Goal: Find specific page/section: Find specific page/section

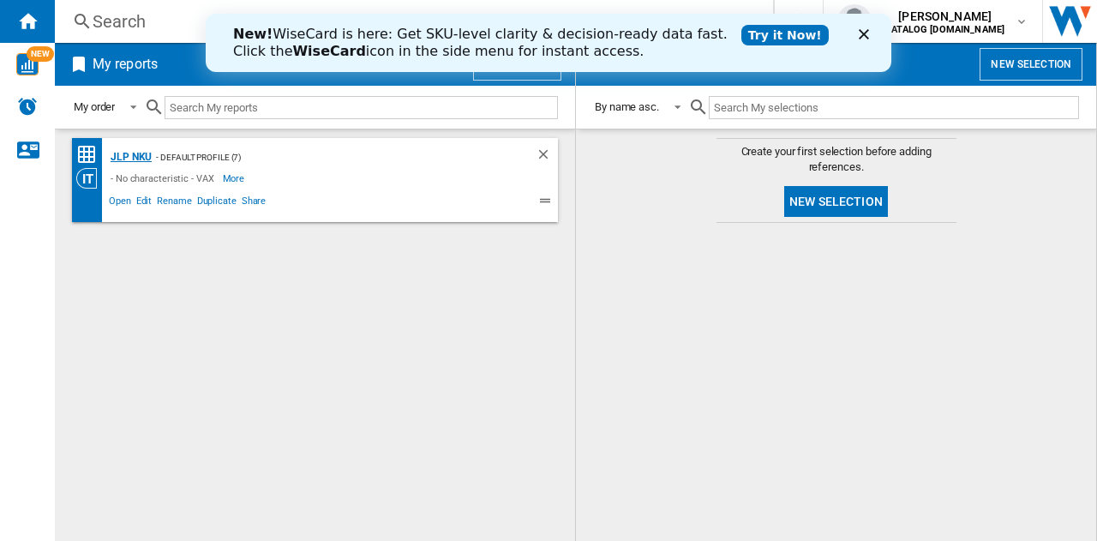
click at [141, 153] on div "JLP NKU" at bounding box center [128, 157] width 45 height 21
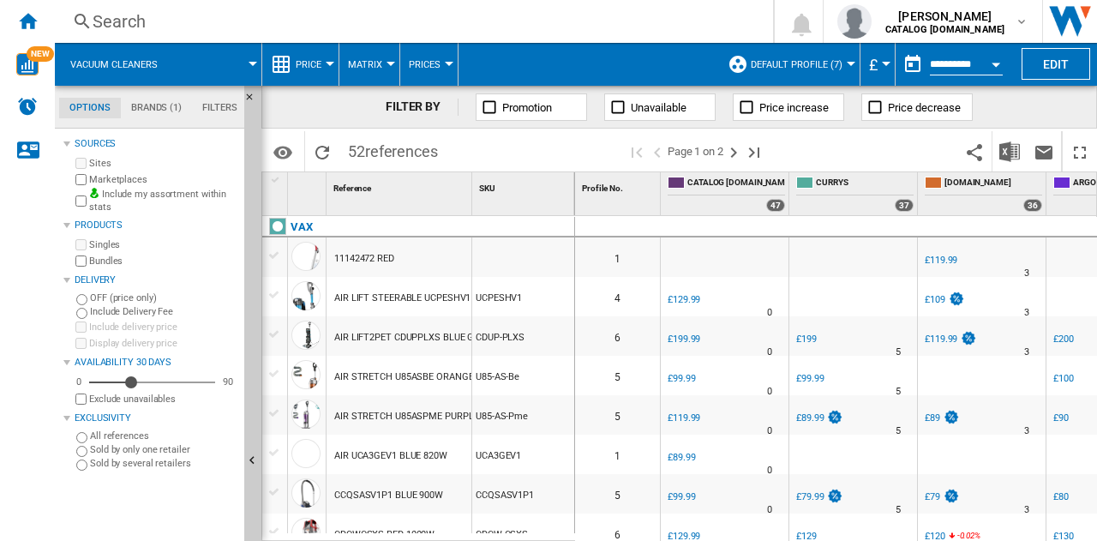
click at [161, 109] on md-tab-item "Brands (1)" at bounding box center [156, 108] width 71 height 21
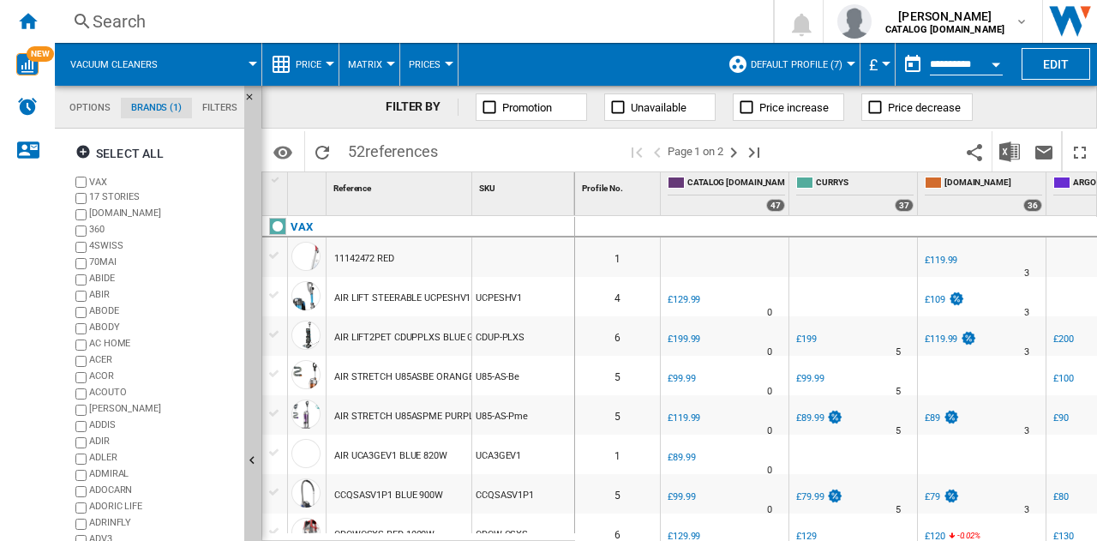
click at [161, 109] on md-tab-item "Brands (1)" at bounding box center [156, 108] width 71 height 21
click at [83, 105] on md-tab-item "Options" at bounding box center [90, 108] width 62 height 21
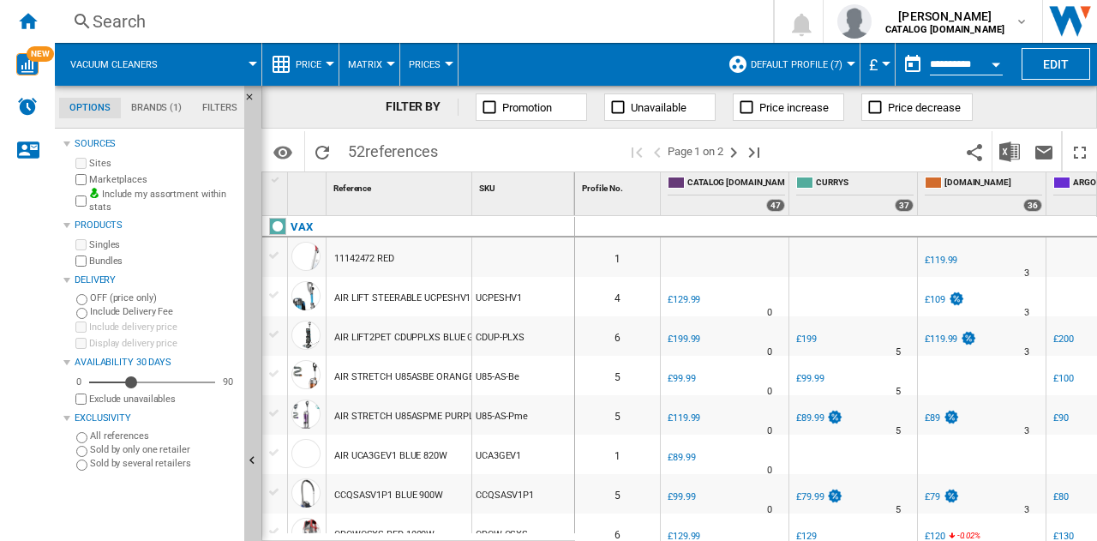
click at [843, 69] on button "Default profile (7)" at bounding box center [801, 64] width 100 height 43
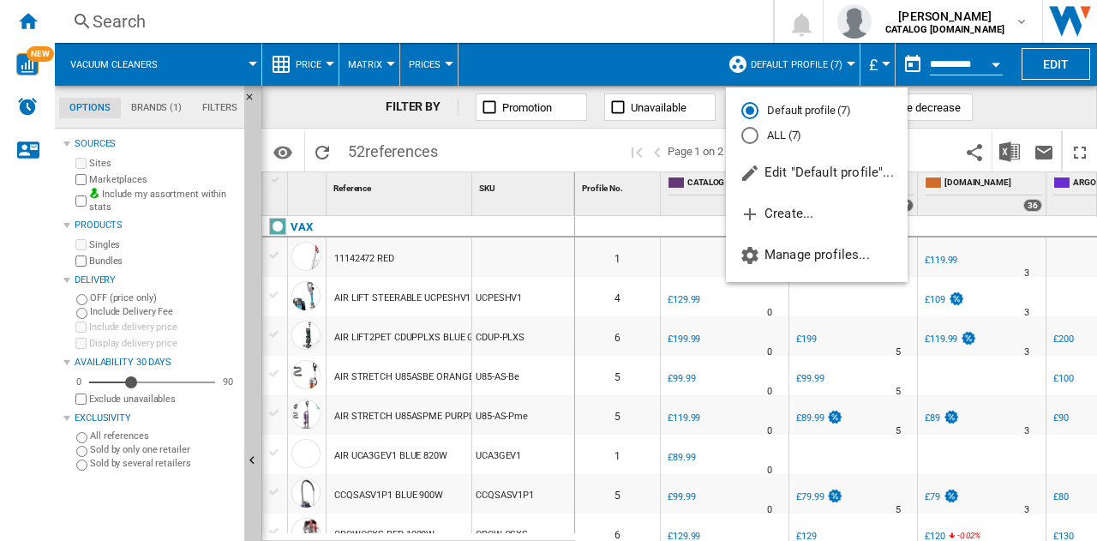
click at [355, 110] on md-backdrop at bounding box center [548, 270] width 1097 height 541
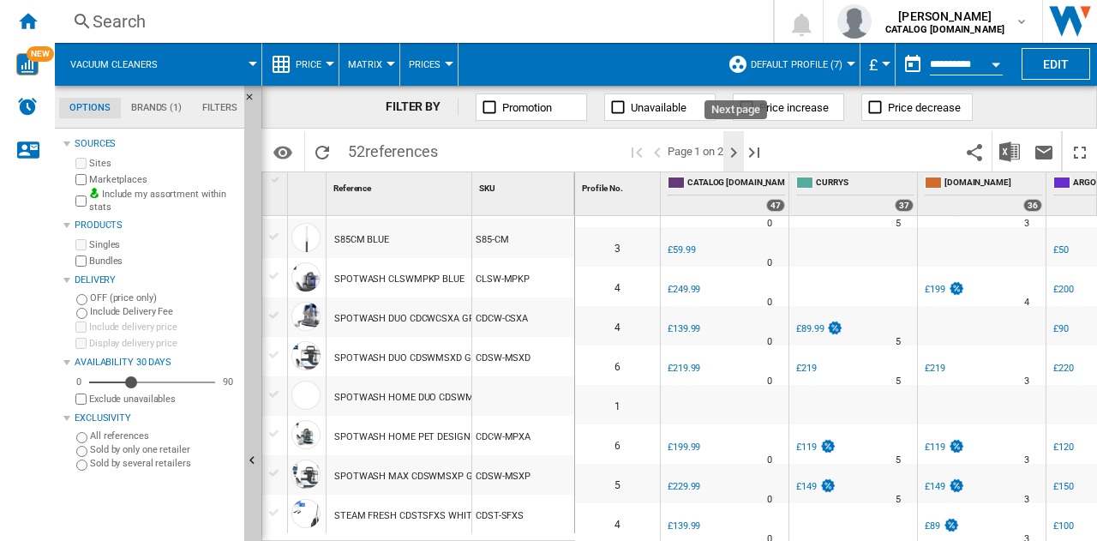
click at [734, 152] on ng-md-icon "Next page" at bounding box center [734, 152] width 21 height 21
